Goal: Find specific page/section: Find specific page/section

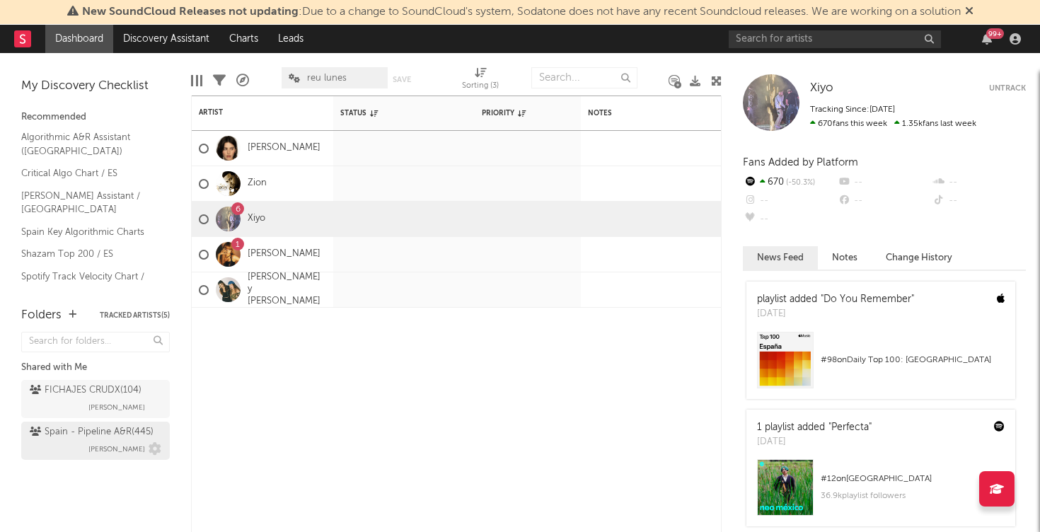
click at [74, 435] on div "Spain - Pipeline A&R ( 445 )" at bounding box center [92, 432] width 124 height 17
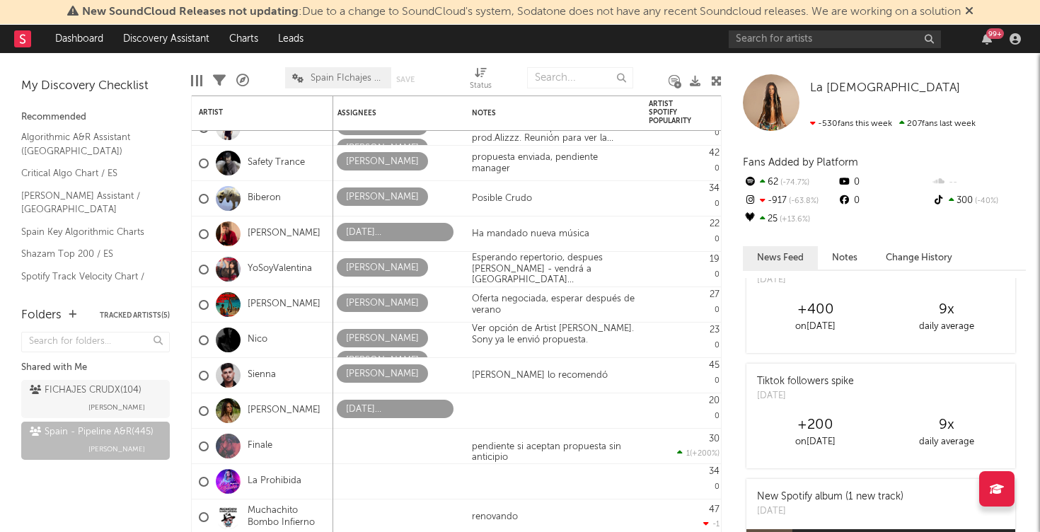
scroll to position [41, 0]
